Goal: Task Accomplishment & Management: Use online tool/utility

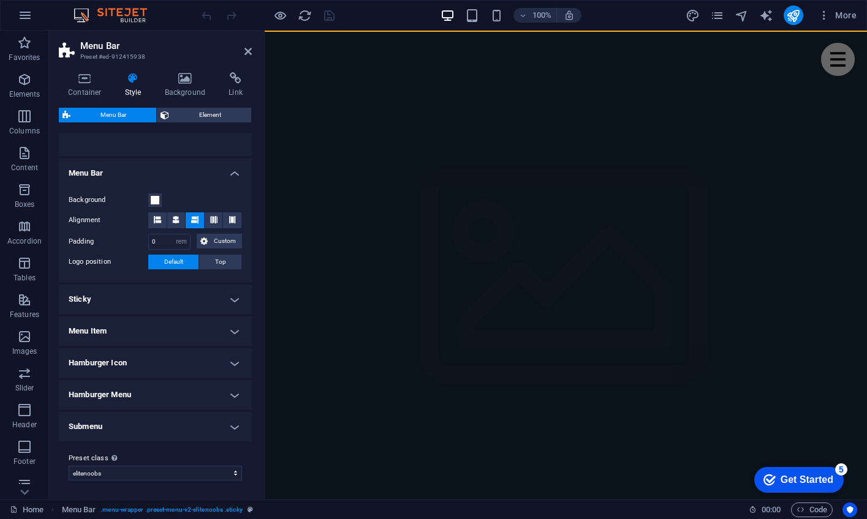
click at [233, 426] on h4 "Submenu" at bounding box center [155, 426] width 193 height 29
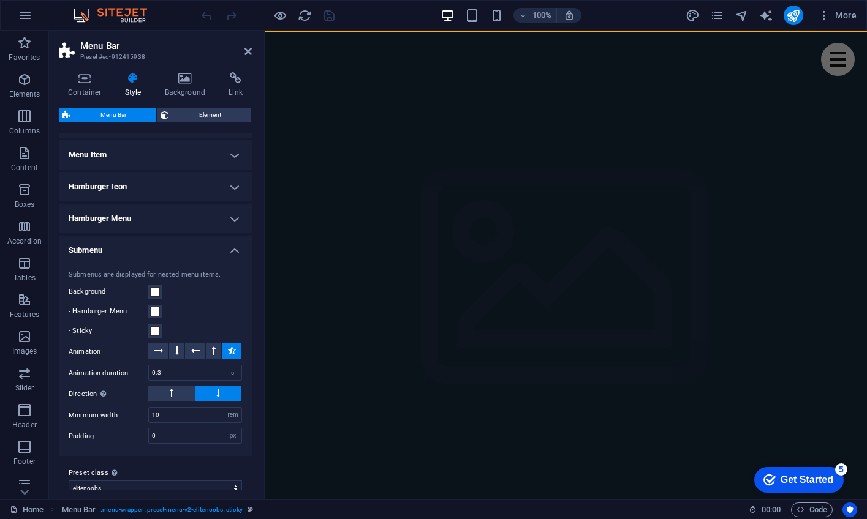
scroll to position [360, 0]
click at [233, 244] on h4 "Submenu" at bounding box center [155, 246] width 193 height 22
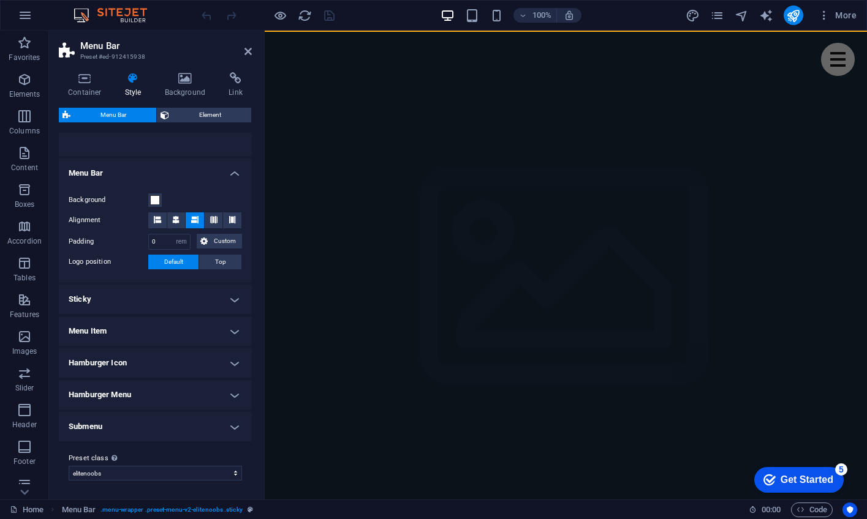
click at [232, 361] on h4 "Hamburger Icon" at bounding box center [155, 362] width 193 height 29
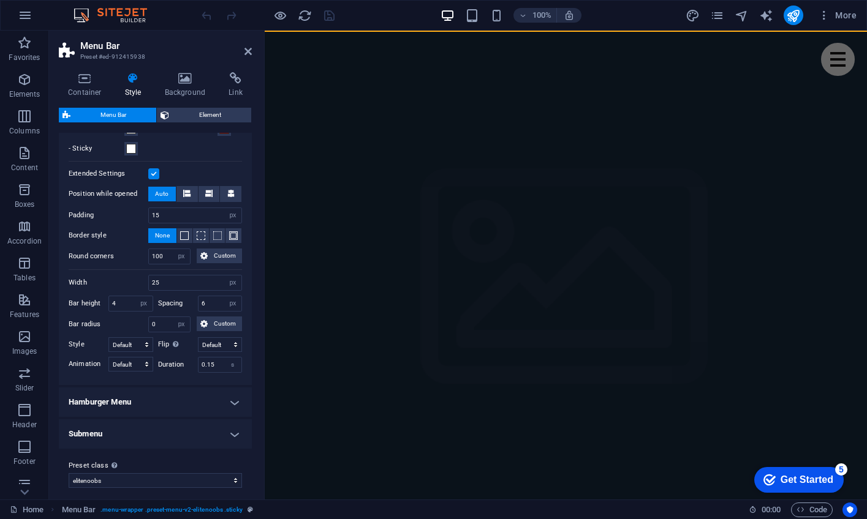
scroll to position [615, 0]
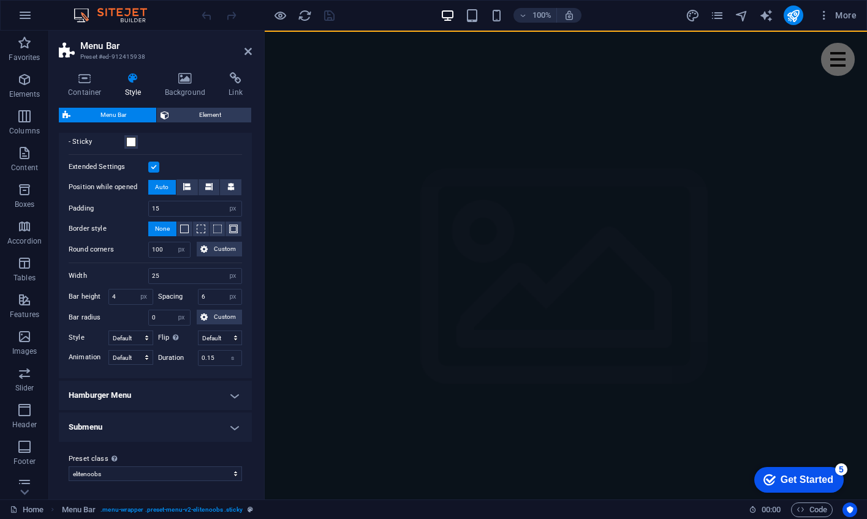
click at [234, 394] on h4 "Hamburger Menu" at bounding box center [155, 395] width 193 height 29
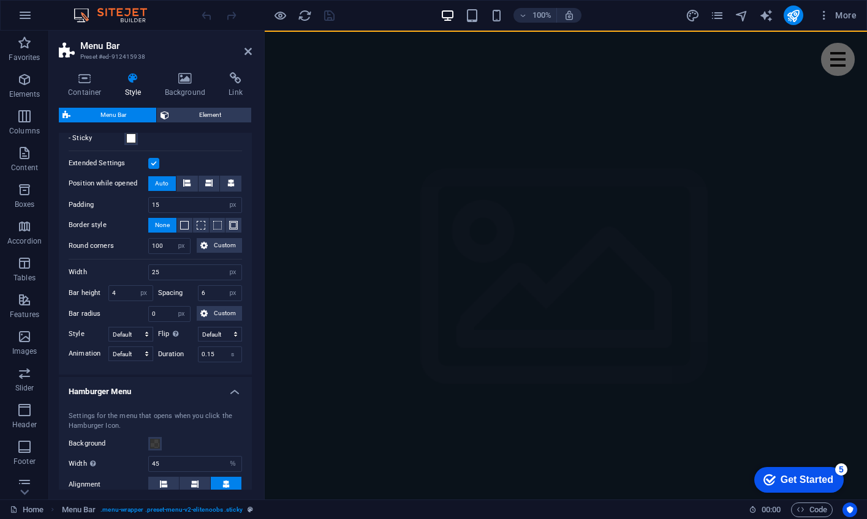
scroll to position [592, 0]
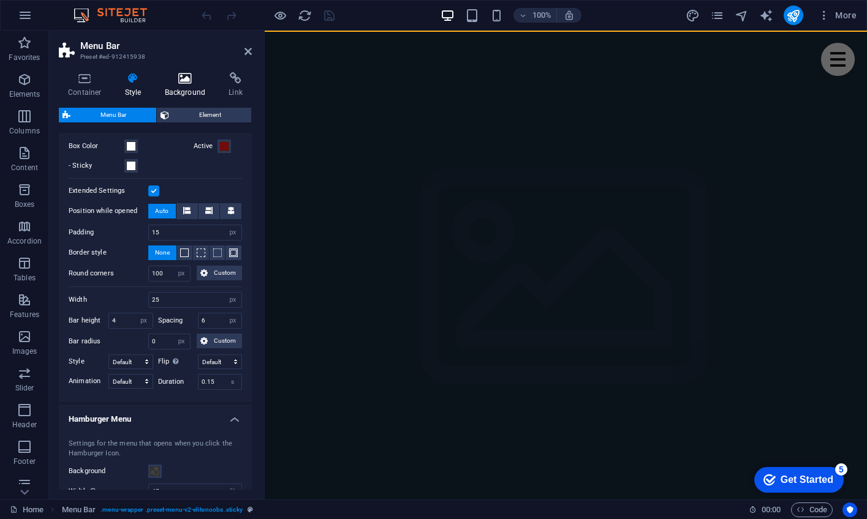
click at [185, 79] on icon at bounding box center [185, 78] width 59 height 12
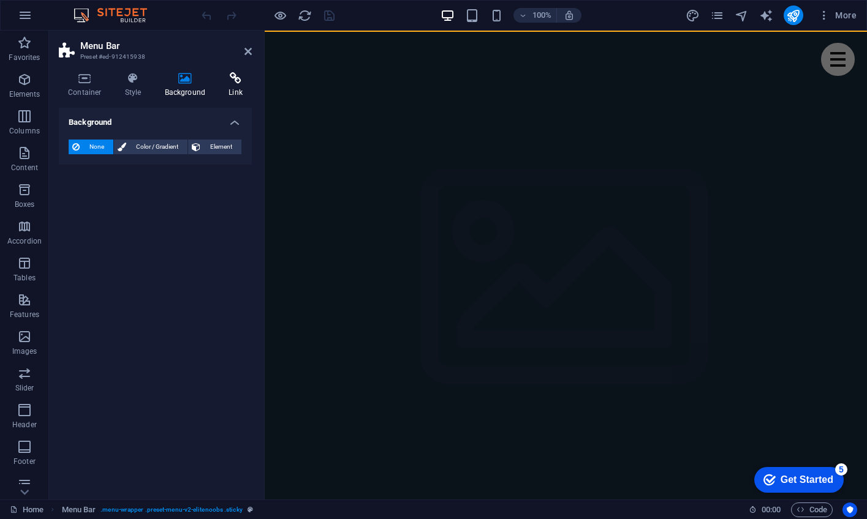
click at [230, 75] on icon at bounding box center [235, 78] width 32 height 12
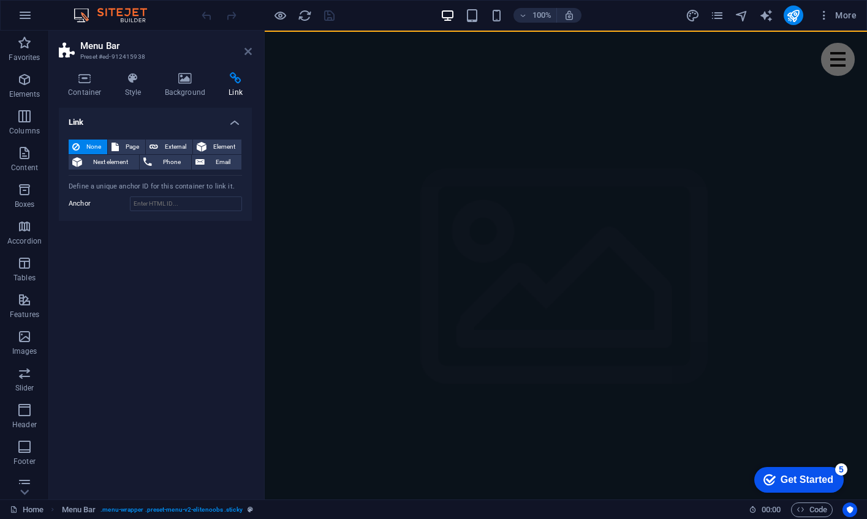
click at [249, 52] on icon at bounding box center [247, 52] width 7 height 10
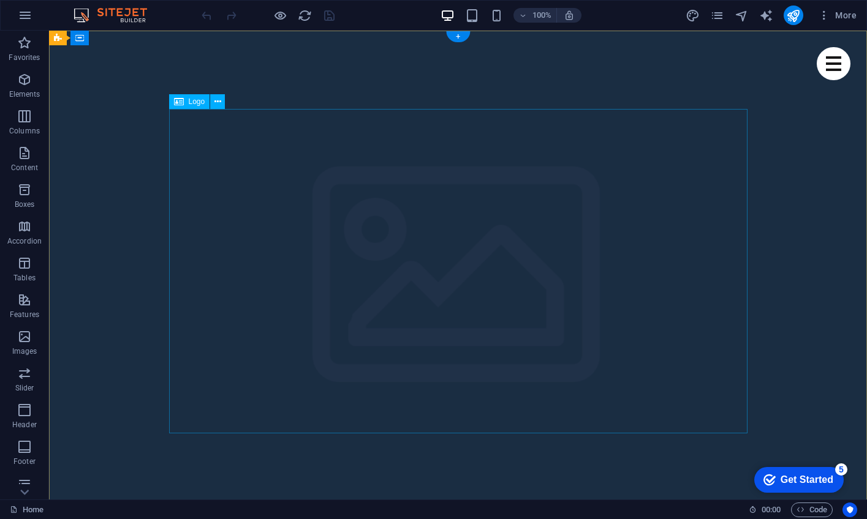
scroll to position [0, 0]
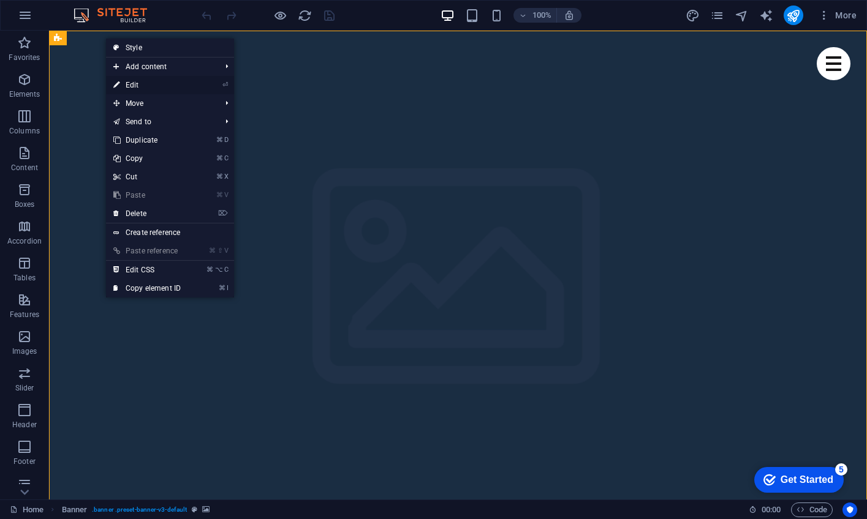
click at [138, 84] on link "⏎ Edit" at bounding box center [147, 85] width 82 height 18
select select "vh"
select select "banner"
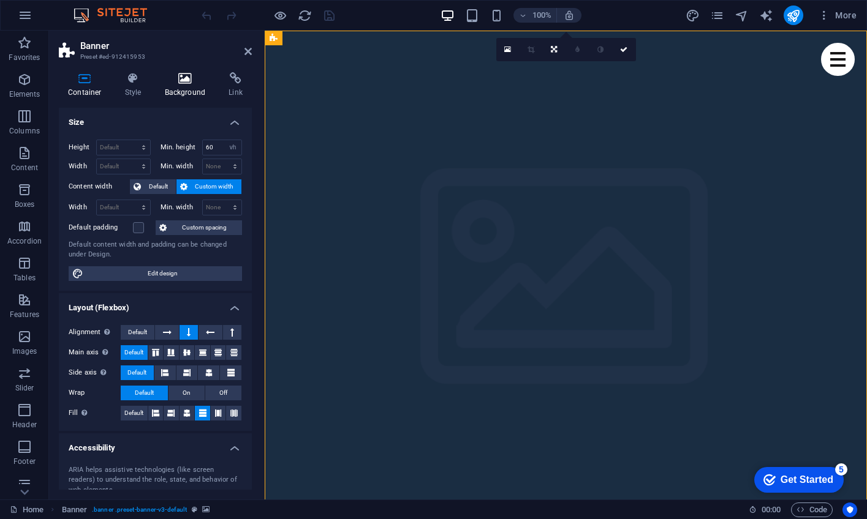
click at [180, 87] on h4 "Background" at bounding box center [188, 85] width 64 height 26
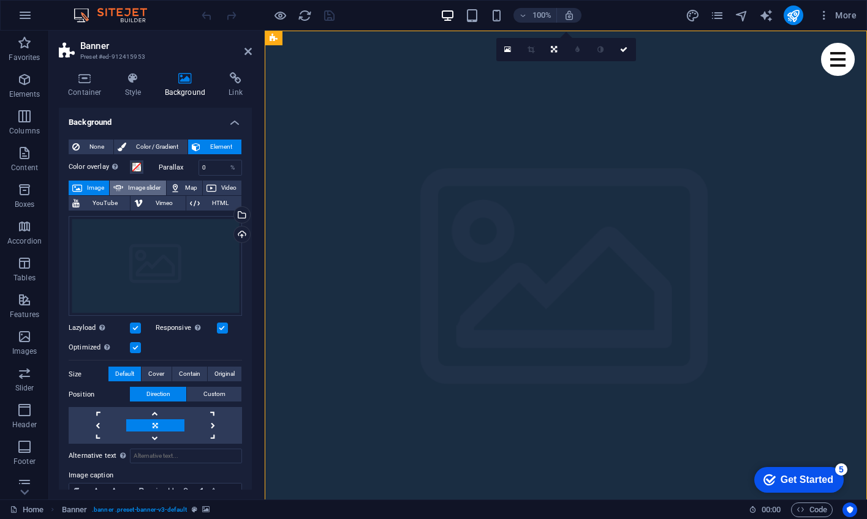
click at [140, 186] on span "Image slider" at bounding box center [144, 188] width 35 height 15
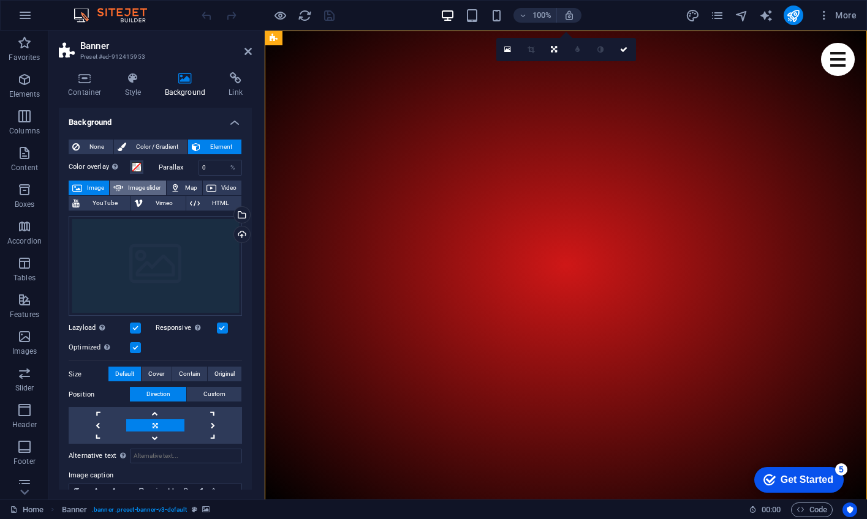
select select "ms"
select select "s"
select select "progressive"
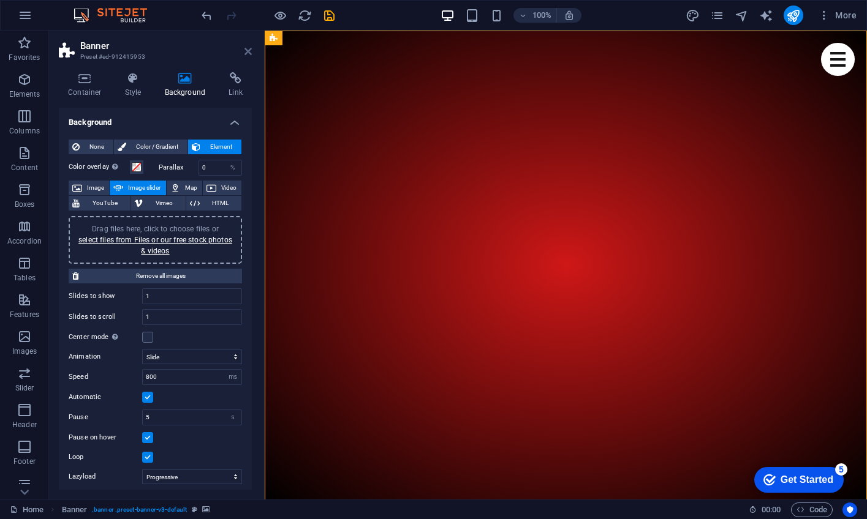
click at [247, 50] on icon at bounding box center [247, 52] width 7 height 10
